Goal: Task Accomplishment & Management: Use online tool/utility

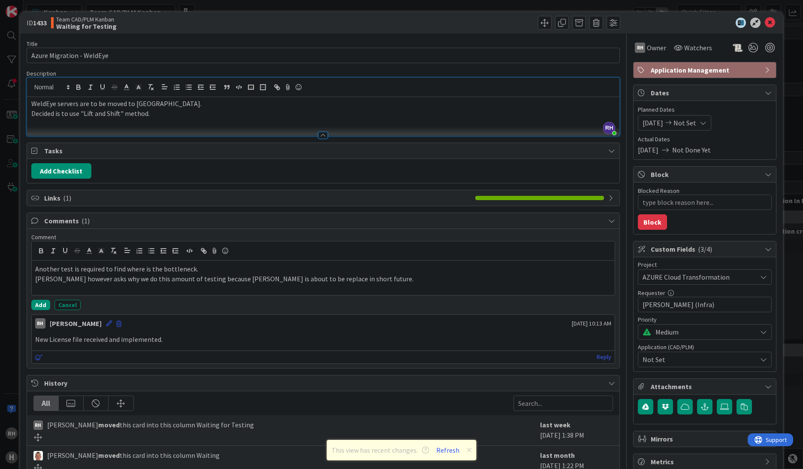
type textarea "x"
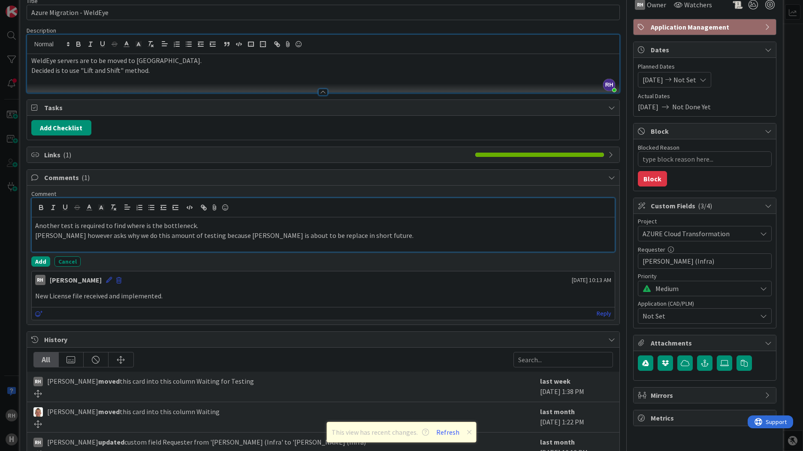
click at [360, 233] on p "[PERSON_NAME] however asks why we do this amount of testing because [PERSON_NAM…" at bounding box center [323, 236] width 576 height 10
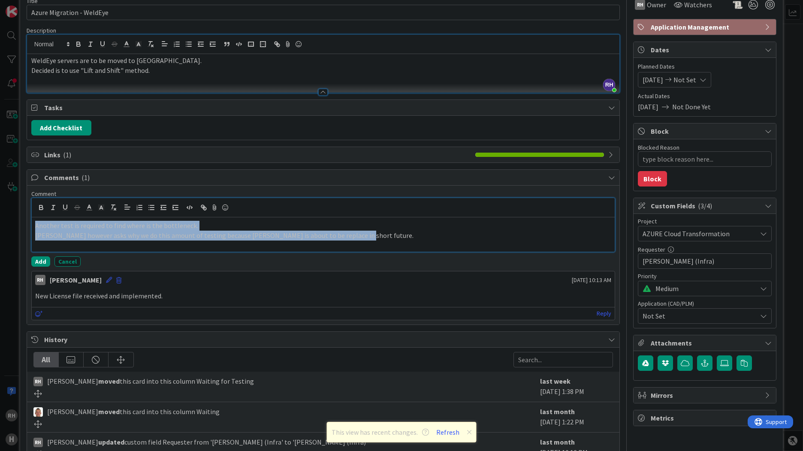
drag, startPoint x: 365, startPoint y: 234, endPoint x: -74, endPoint y: 230, distance: 438.5
click at [0, 230] on html "RH H Kanban Team CAD/PLM Kanban 1x 2x 3x 3 INFO This column can be used for inf…" at bounding box center [401, 225] width 803 height 451
copy div "Another test is required to find where is the bottleneck. [PERSON_NAME] however…"
click at [373, 234] on p "[PERSON_NAME] however asks why we do this amount of testing because [PERSON_NAM…" at bounding box center [323, 236] width 576 height 10
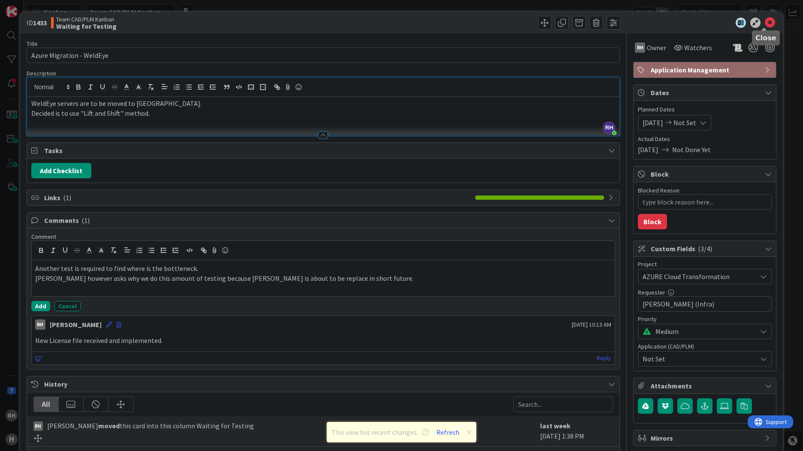
click at [638, 21] on icon at bounding box center [770, 23] width 10 height 10
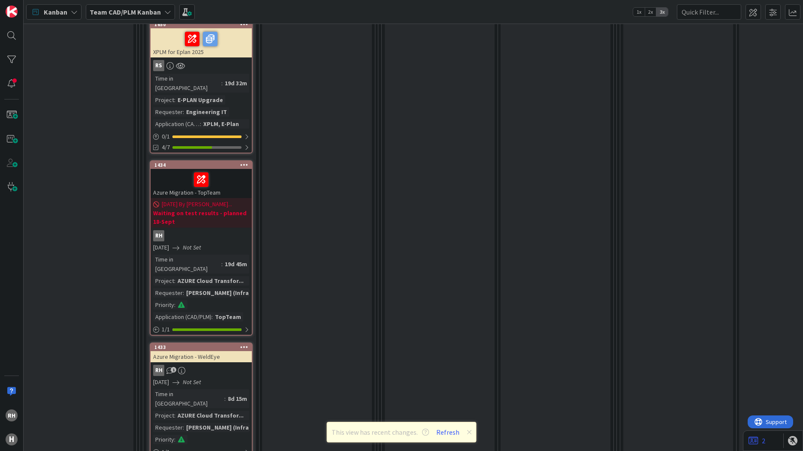
scroll to position [1391, 834]
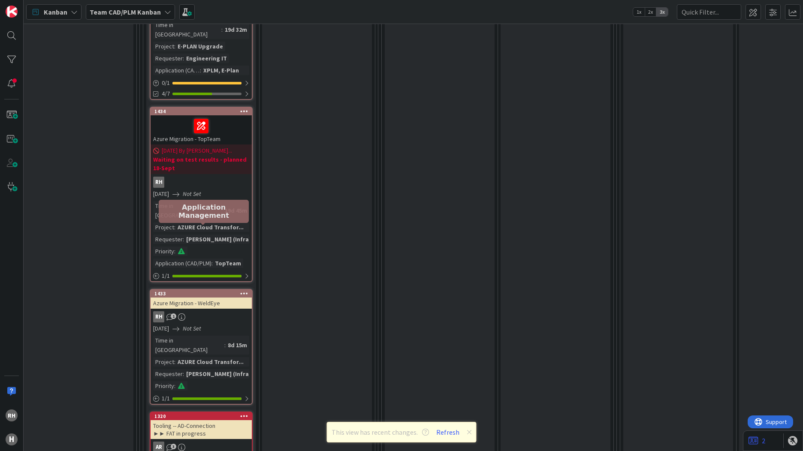
click at [203, 291] on div "1433" at bounding box center [202, 294] width 97 height 6
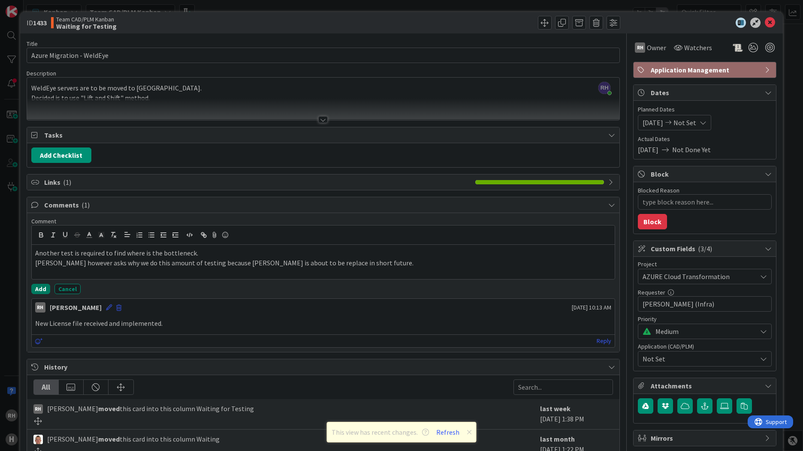
click at [39, 290] on button "Add" at bounding box center [40, 289] width 19 height 10
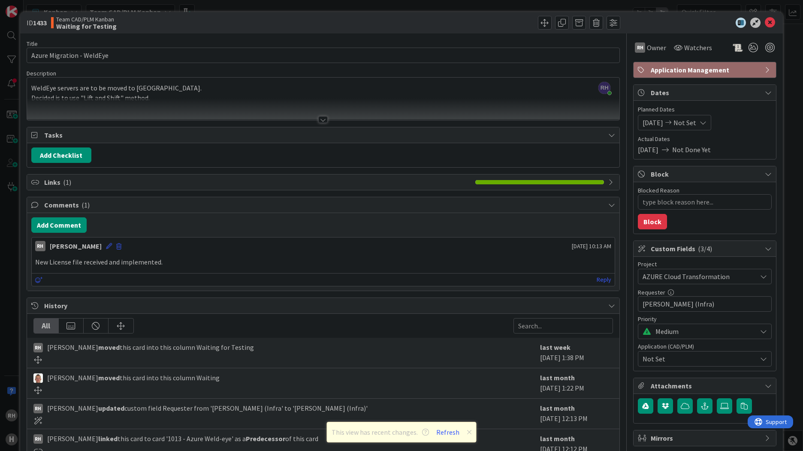
type textarea "x"
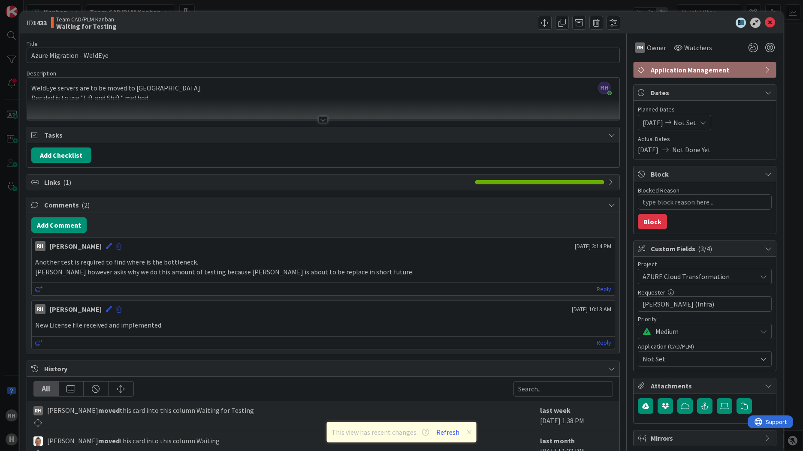
click at [318, 120] on div at bounding box center [322, 119] width 9 height 7
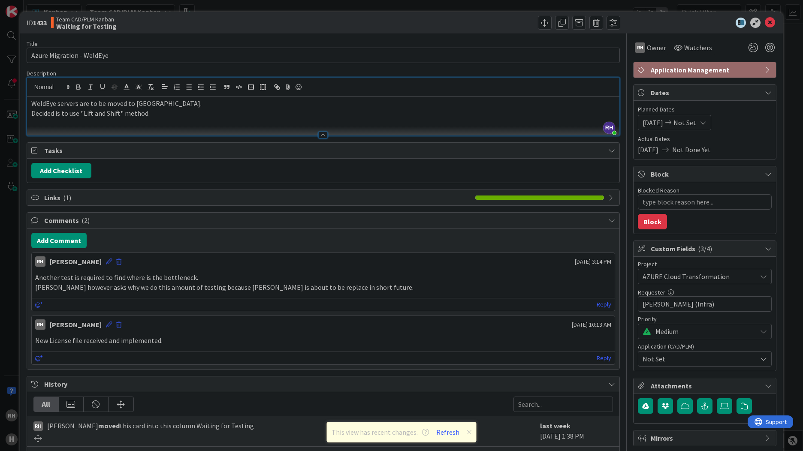
click at [182, 120] on div "WeldEye servers are to be moved to [GEOGRAPHIC_DATA]. Decided is to use "Lift a…" at bounding box center [323, 116] width 593 height 39
drag, startPoint x: 45, startPoint y: 104, endPoint x: 262, endPoint y: 114, distance: 217.7
click at [262, 114] on p "Decided is to use "Lift and Shift" method." at bounding box center [323, 114] width 584 height 10
click at [638, 22] on icon at bounding box center [770, 23] width 10 height 10
